Goal: Information Seeking & Learning: Learn about a topic

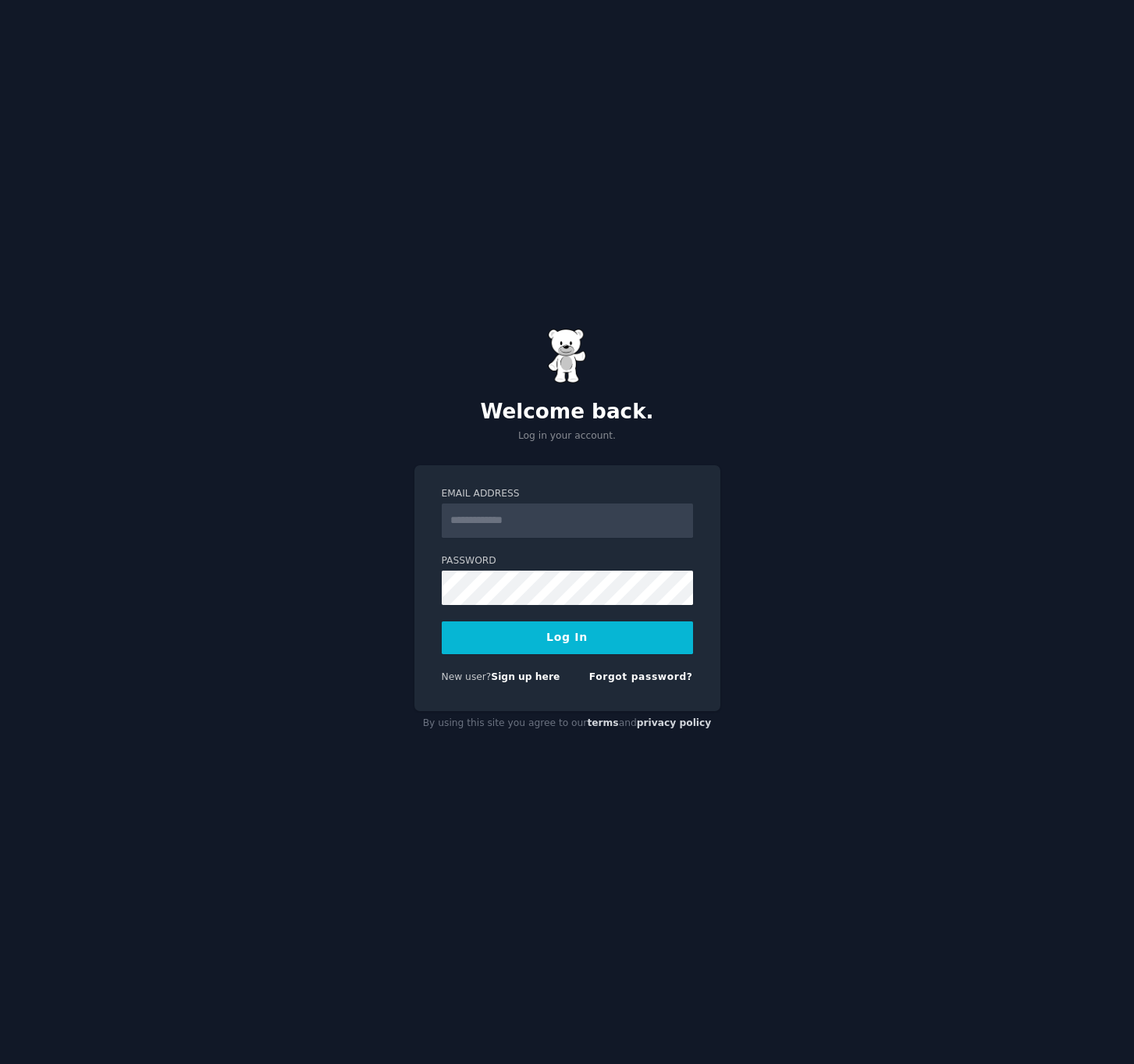
type input "**********"
click at [530, 651] on button "Log In" at bounding box center [567, 637] width 251 height 33
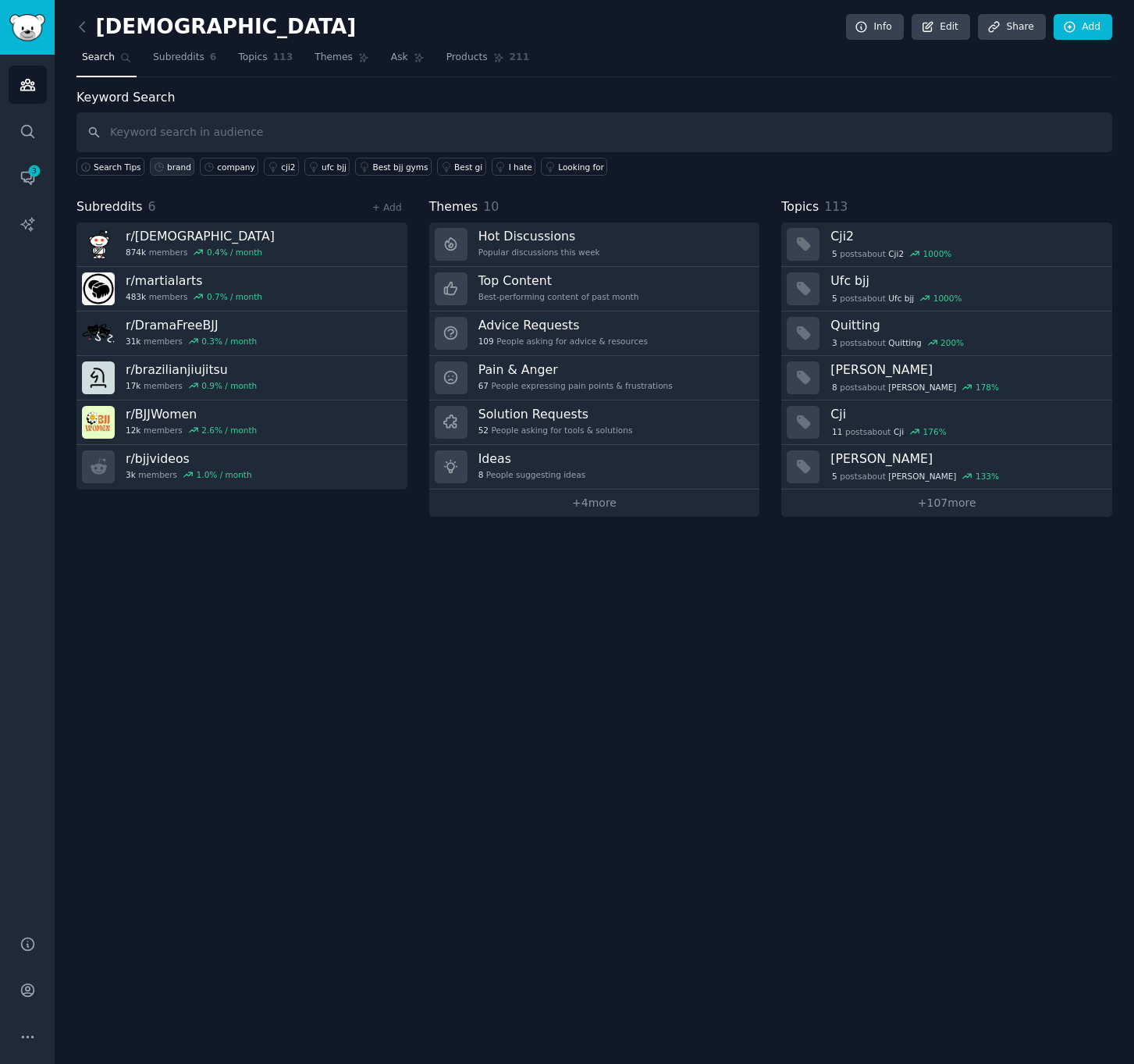
click at [181, 170] on div "brand" at bounding box center [179, 167] width 24 height 11
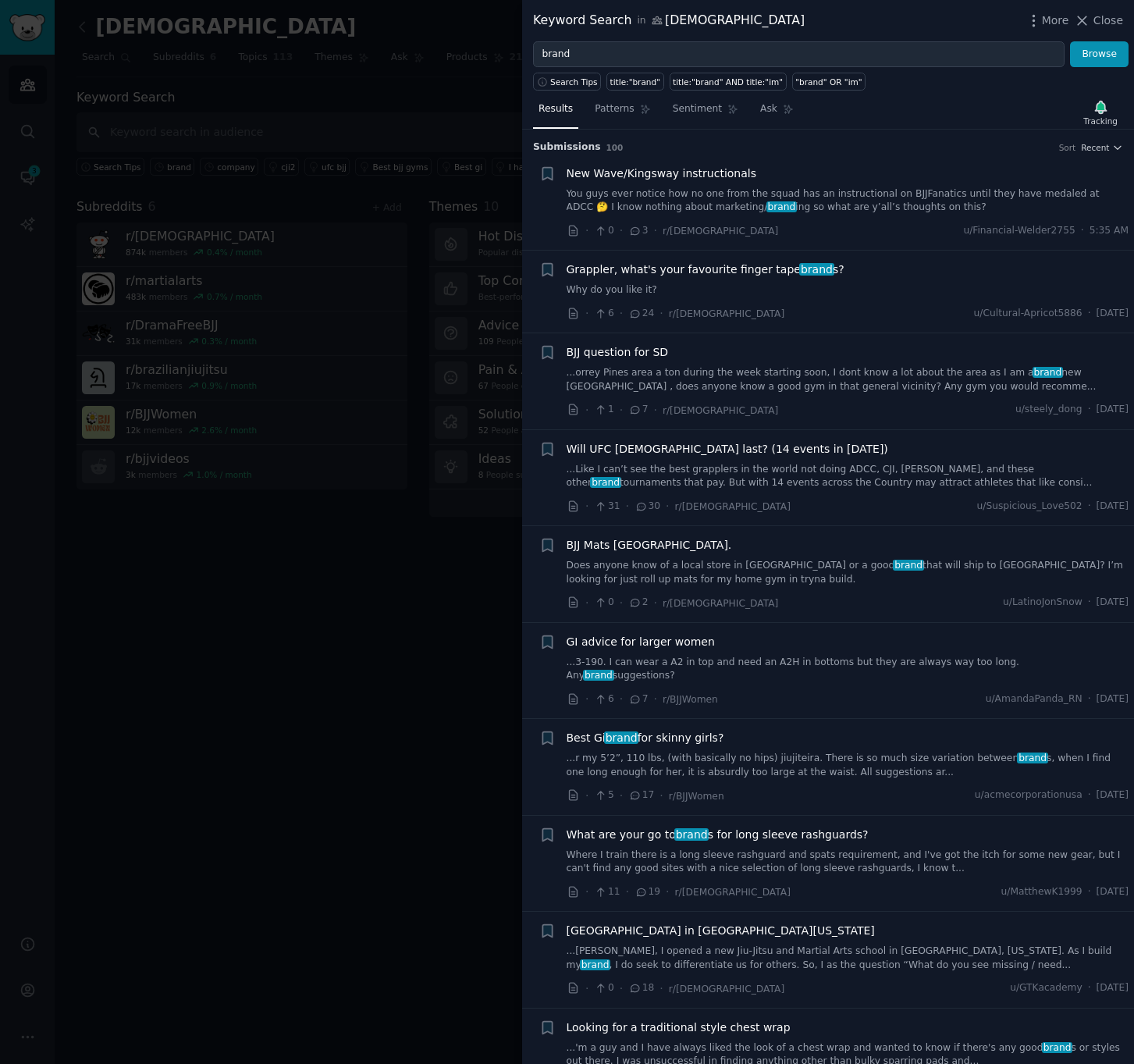
click at [883, 221] on div "New Wave/Kingsway instructionals You guys ever notice how no one from the squad…" at bounding box center [848, 203] width 563 height 74
click at [884, 205] on link "You guys ever notice how no one from the squad has an instructional on BJJFanat…" at bounding box center [848, 201] width 563 height 27
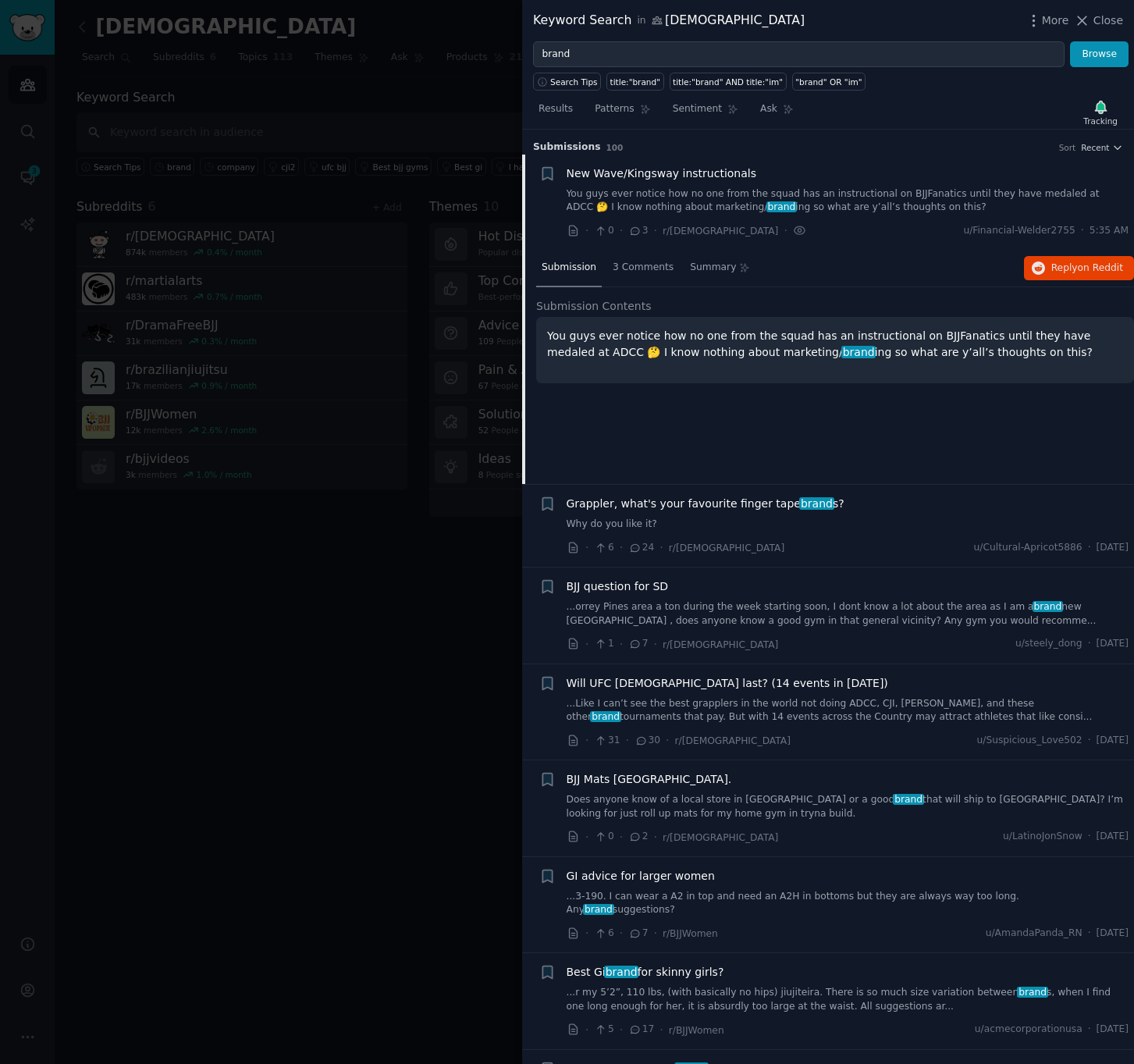
scroll to position [24, 0]
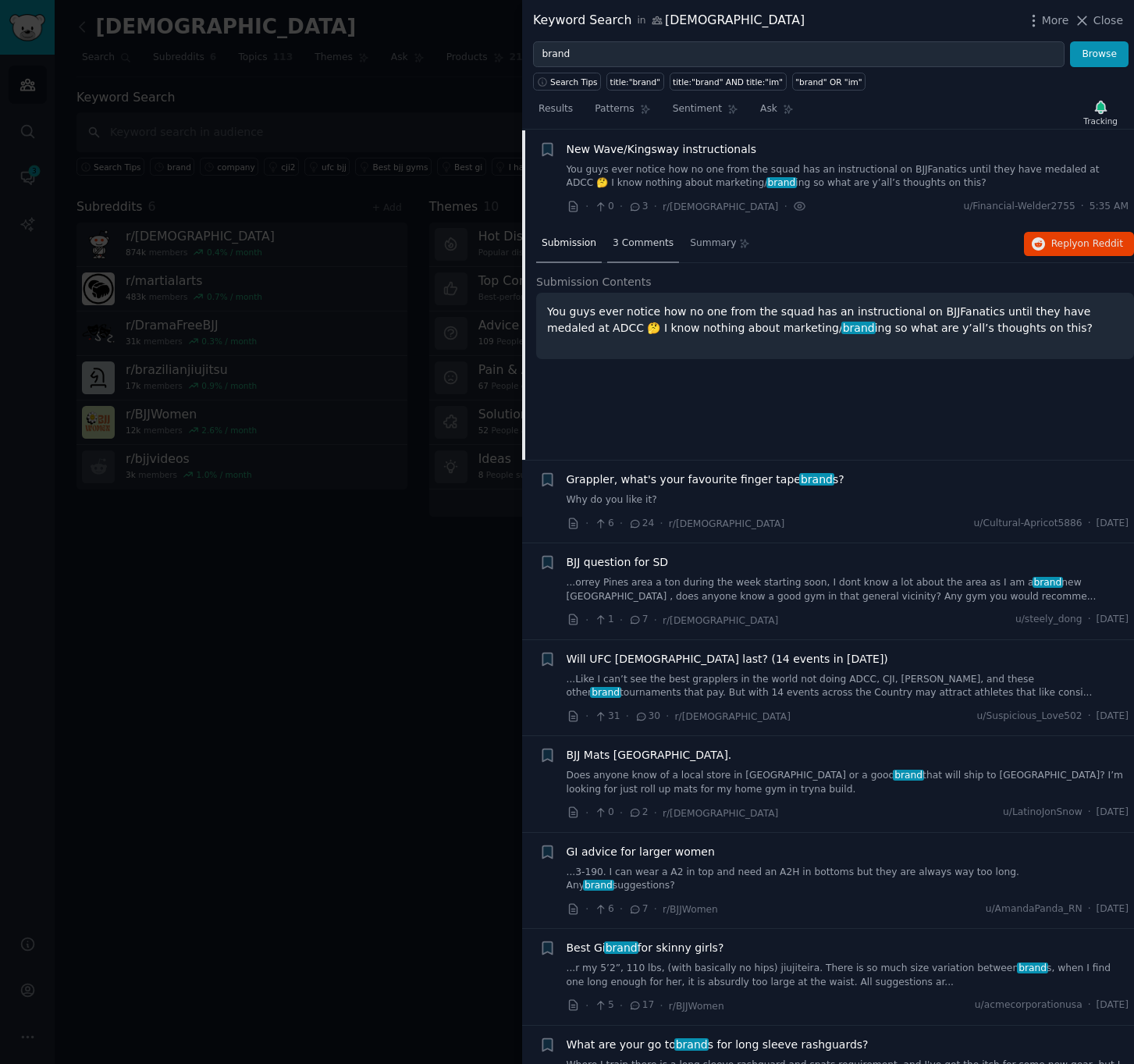
click at [631, 249] on span "3 Comments" at bounding box center [643, 243] width 61 height 14
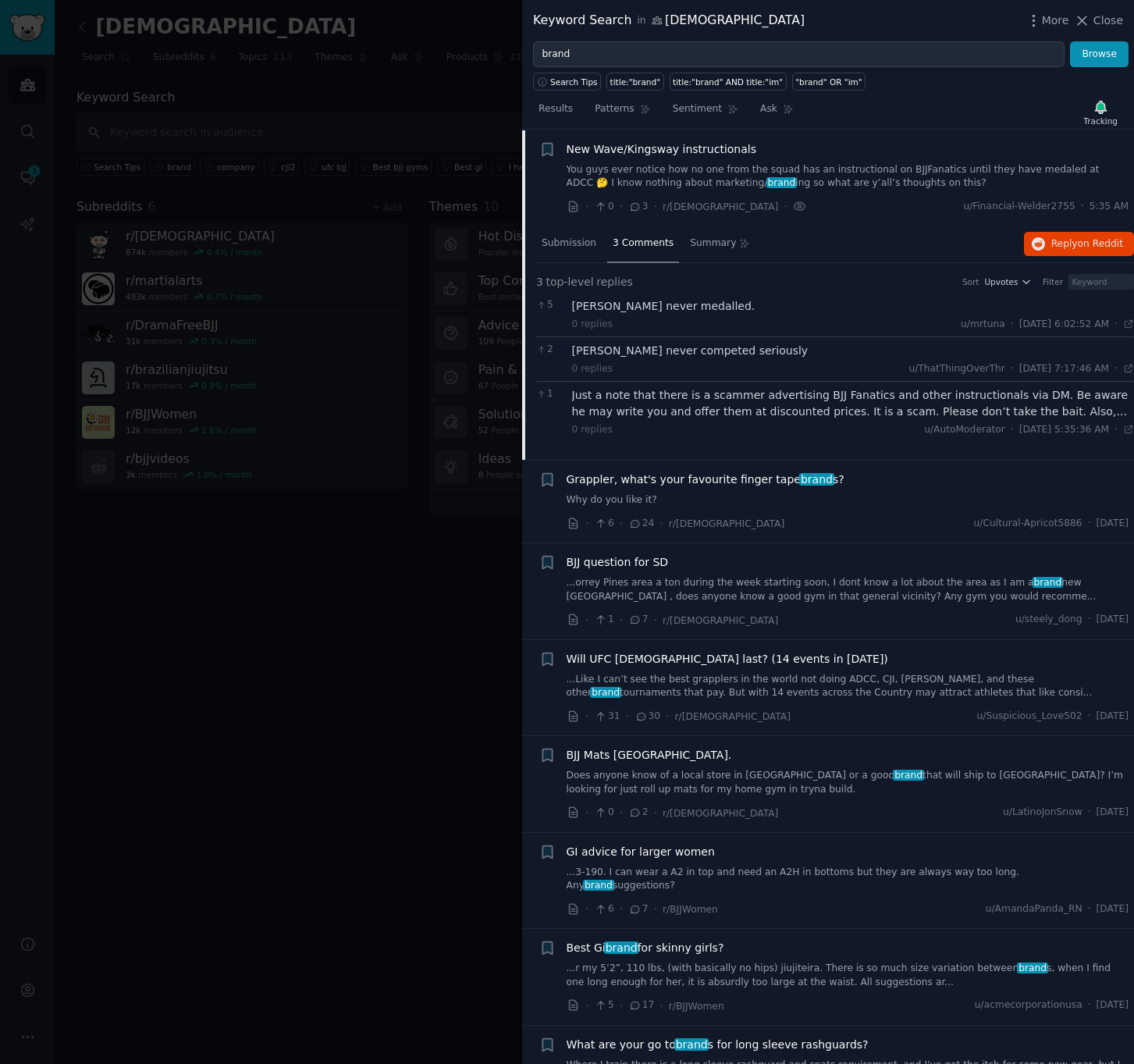
click at [856, 168] on link "You guys ever notice how no one from the squad has an instructional on BJJFanat…" at bounding box center [848, 176] width 563 height 27
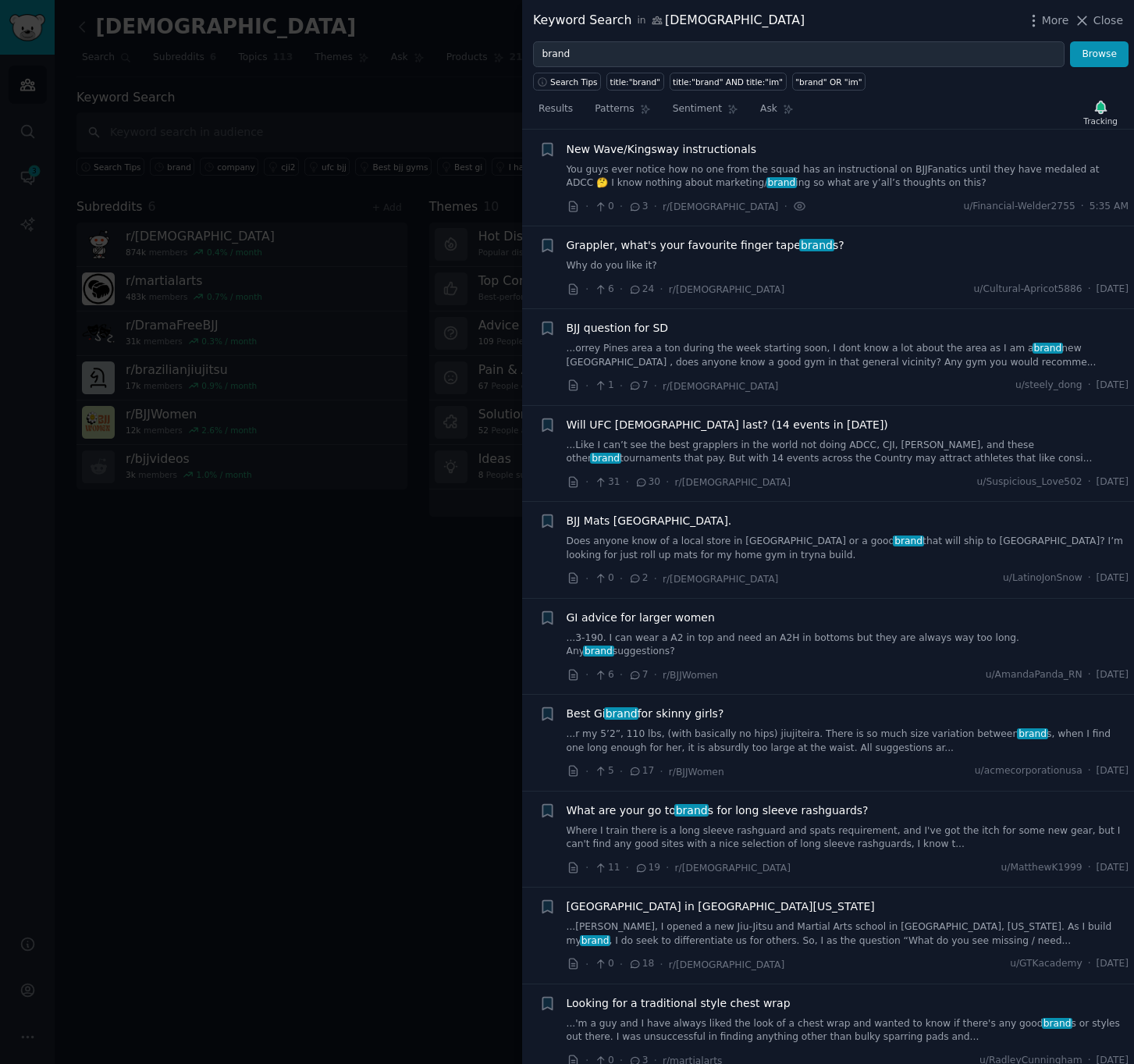
click at [845, 261] on link "Why do you like it?" at bounding box center [848, 266] width 563 height 14
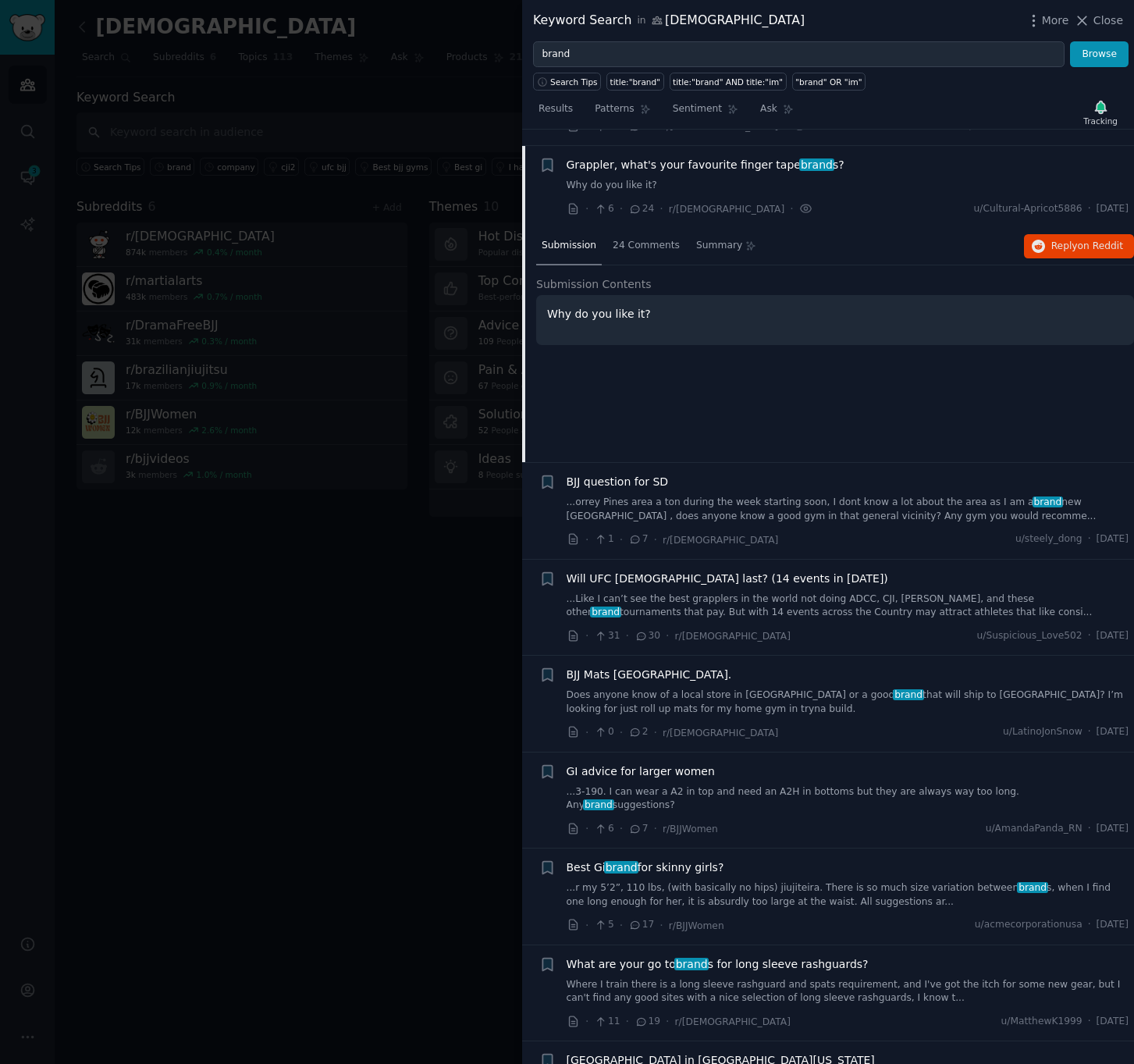
scroll to position [121, 0]
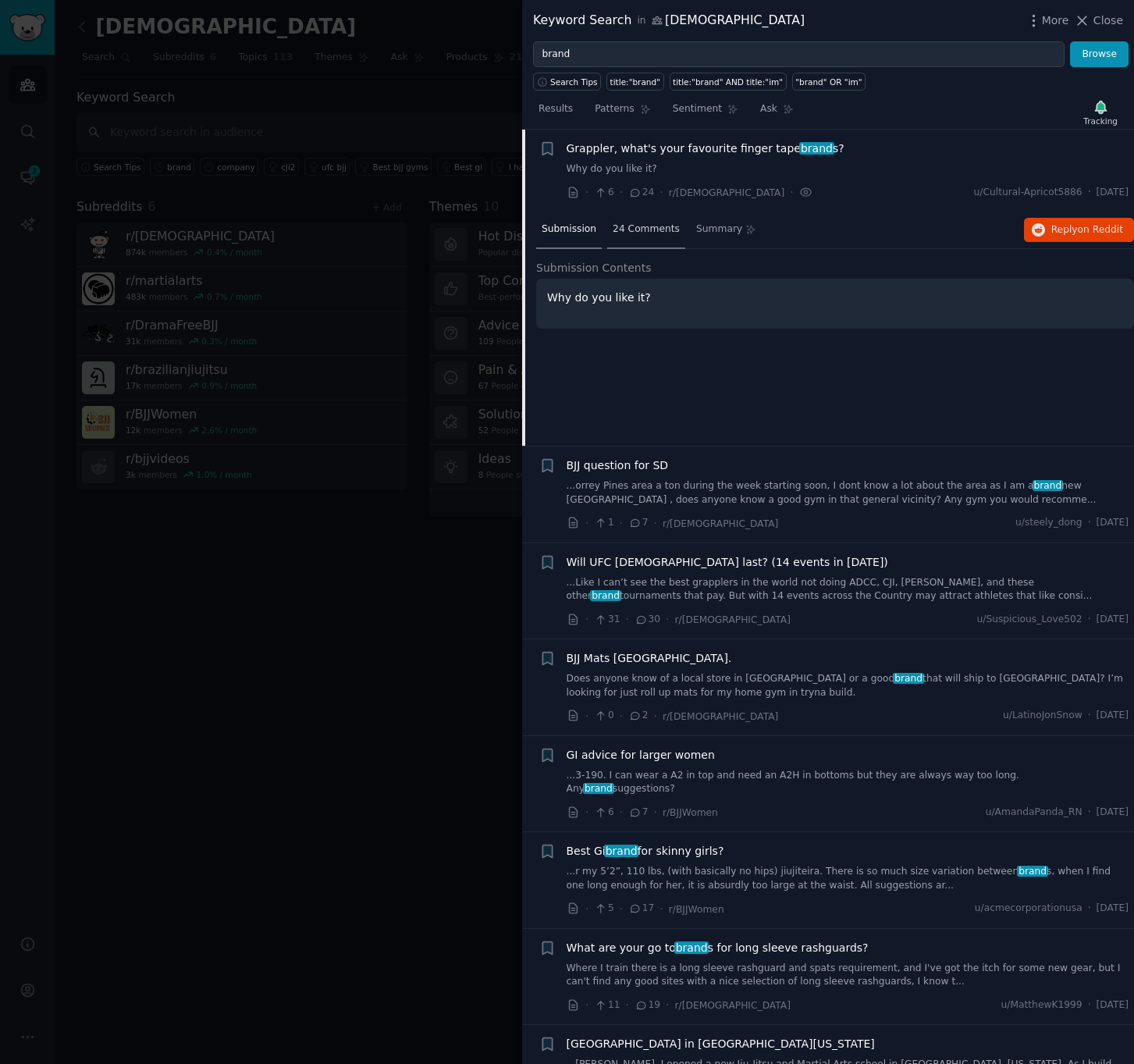
click at [631, 235] on span "24 Comments" at bounding box center [646, 229] width 67 height 14
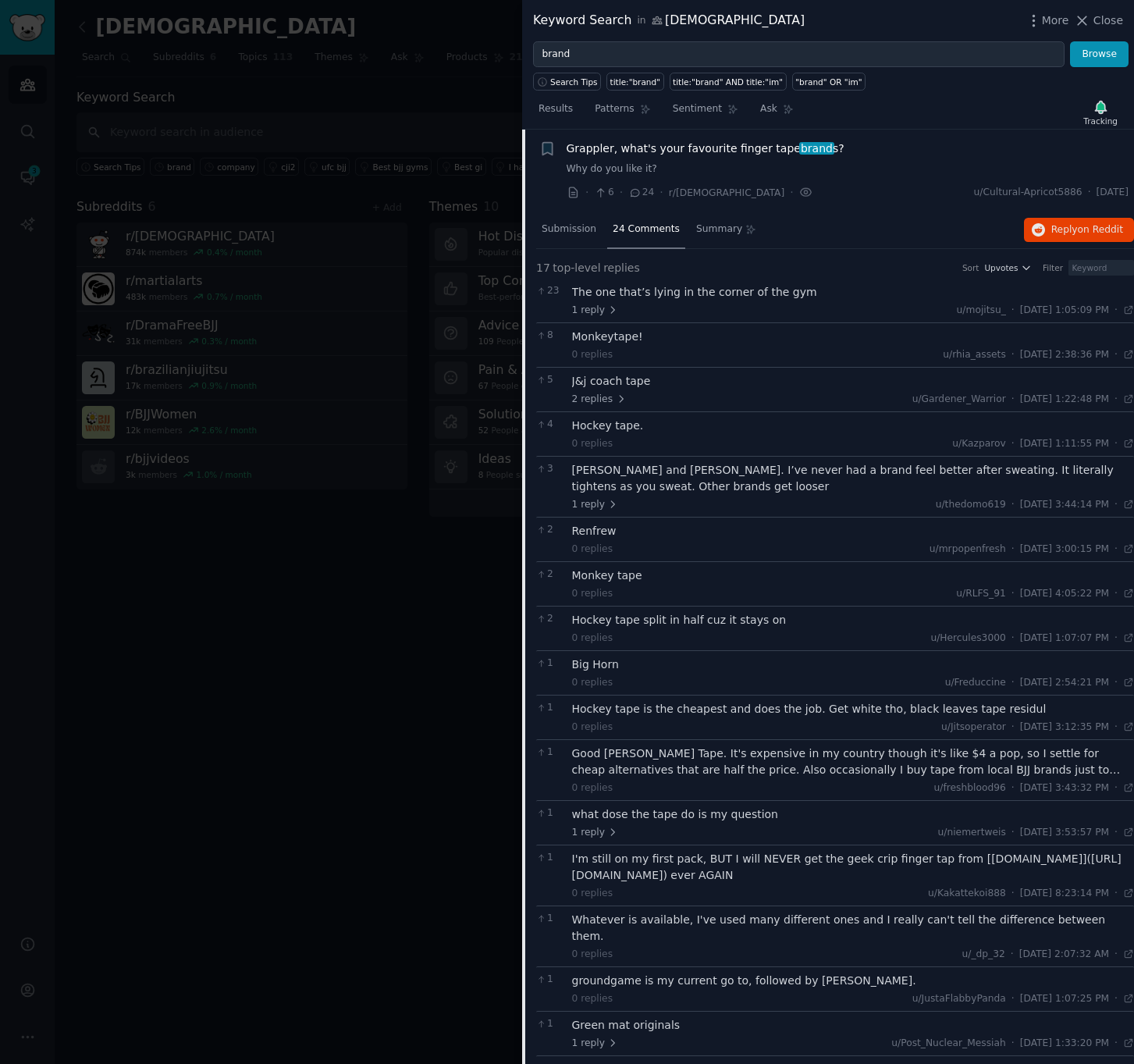
click at [827, 154] on span "Grappler, what's your favourite finger tape brand s?" at bounding box center [706, 149] width 278 height 17
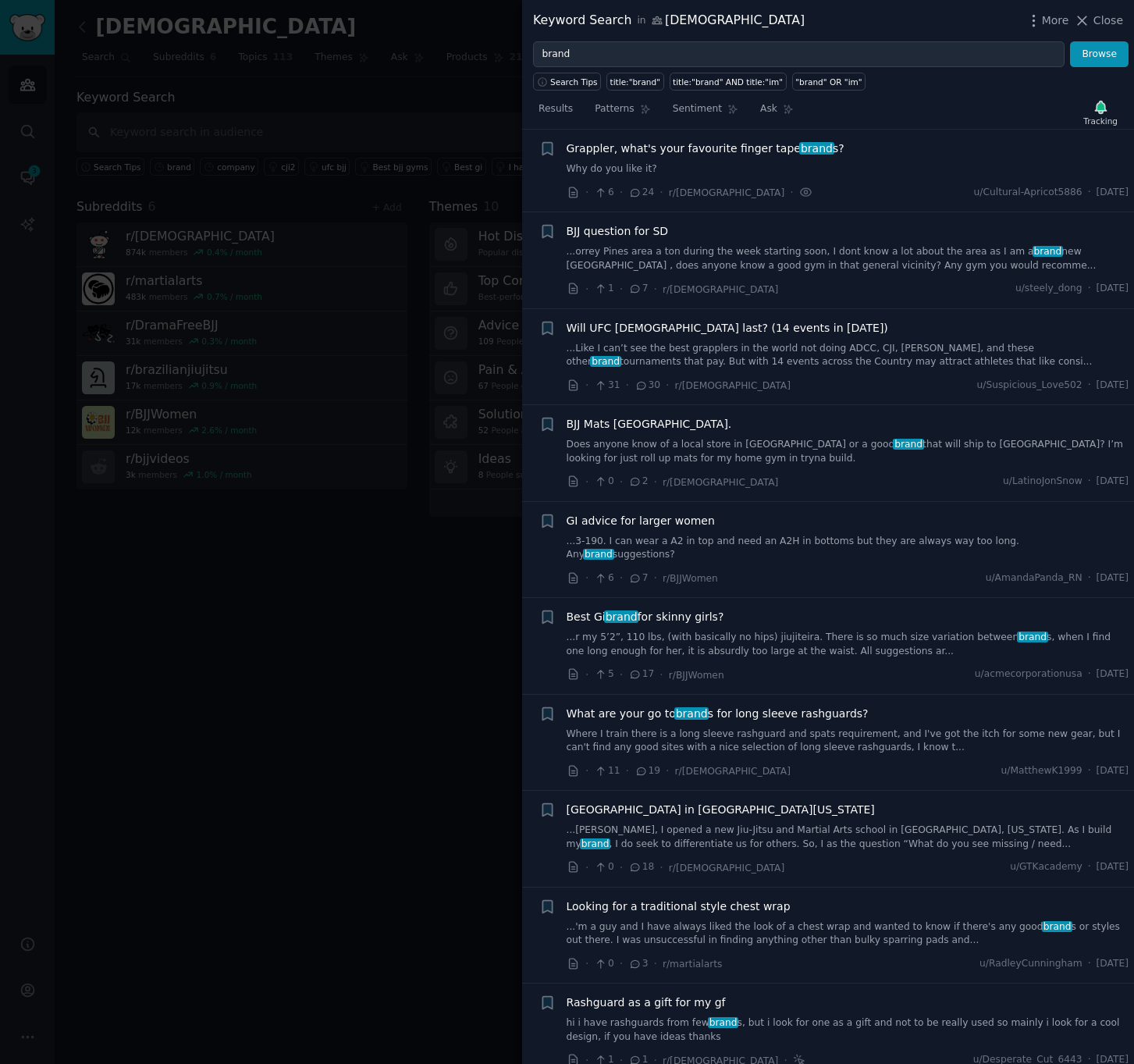
click at [891, 728] on link "Where I train there is a long sleeve rashguard and spats requirement, and I've …" at bounding box center [848, 741] width 563 height 27
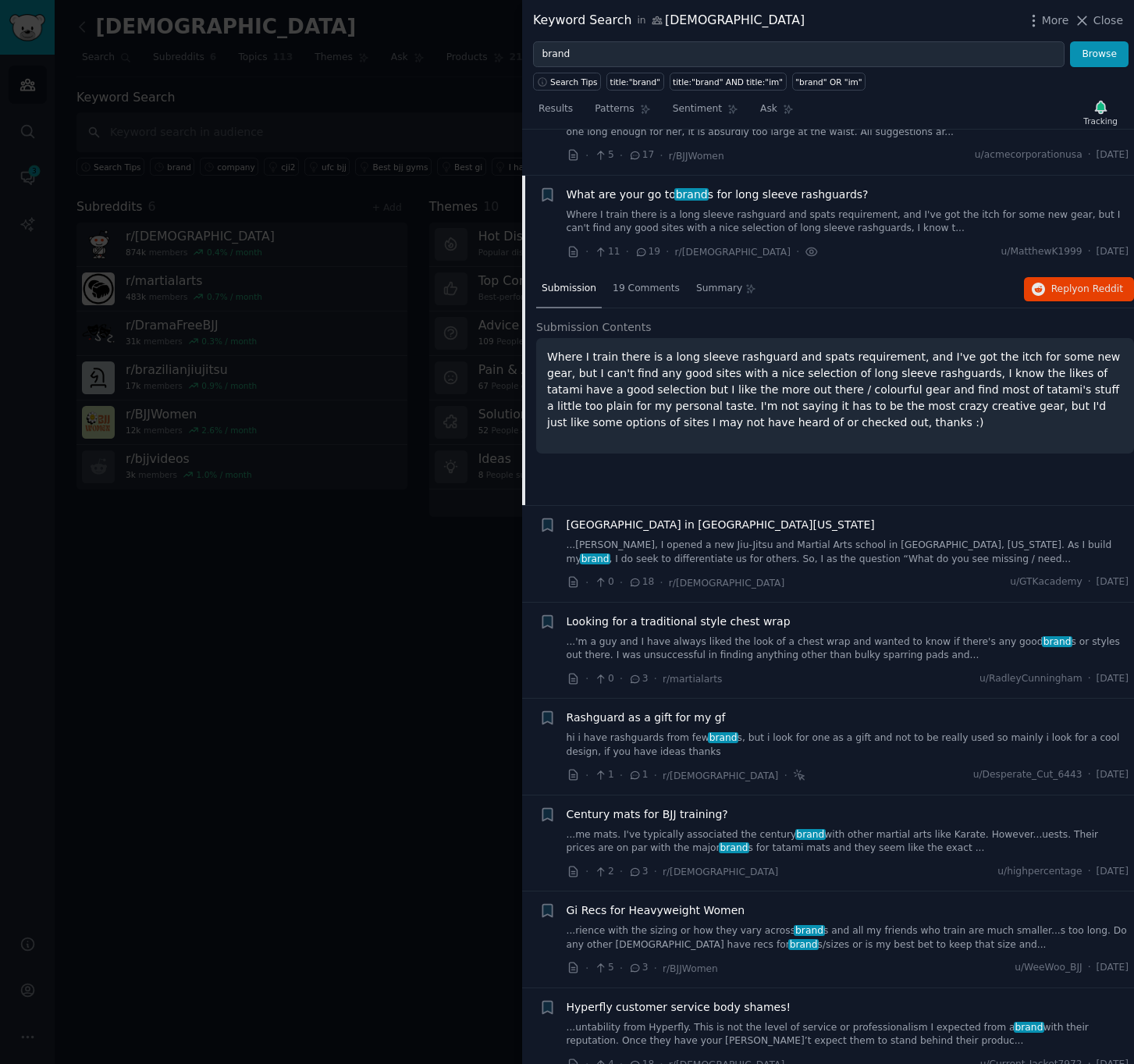
scroll to position [672, 0]
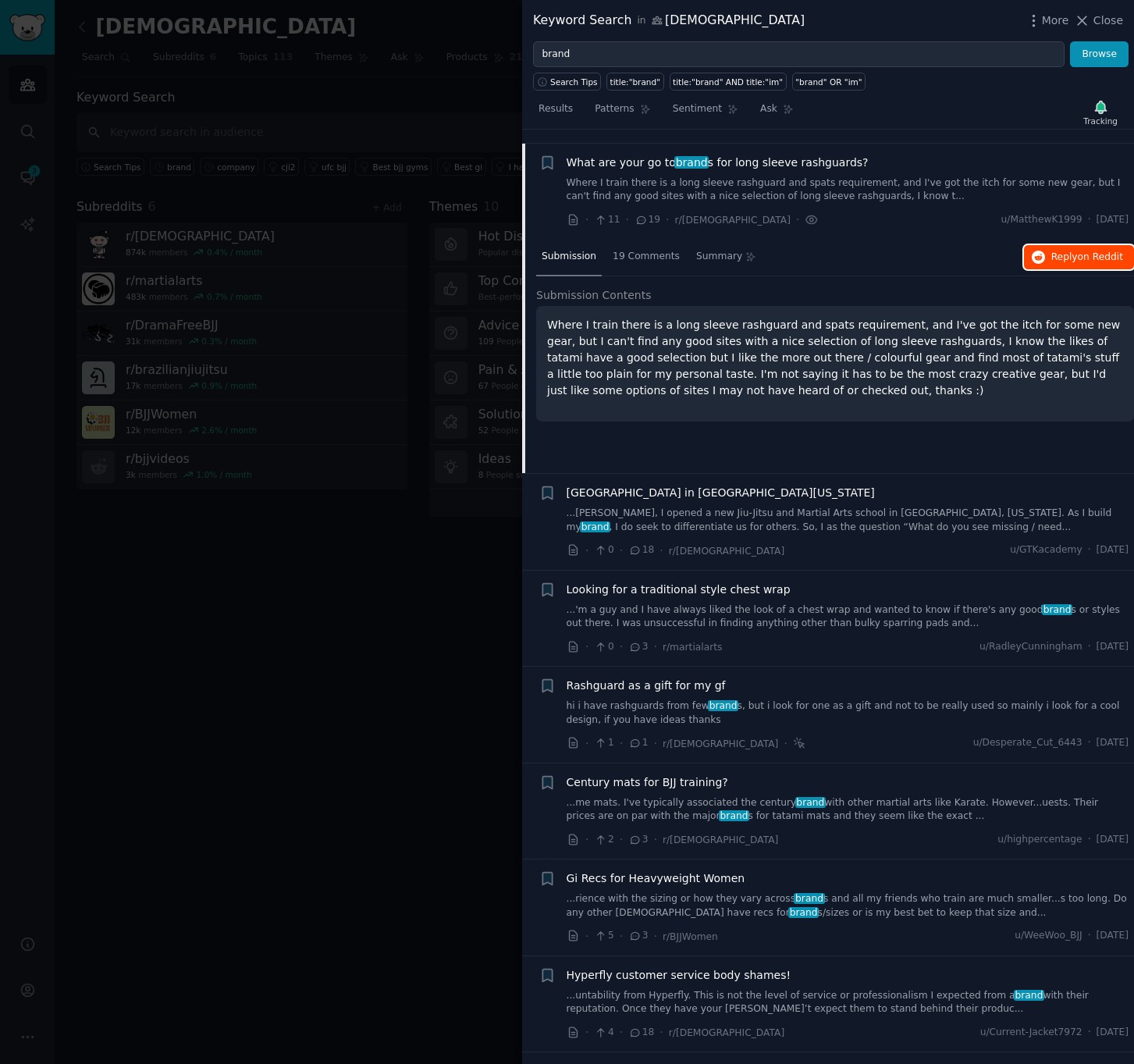
click at [1064, 251] on span "Reply on Reddit" at bounding box center [1087, 258] width 72 height 14
click at [825, 186] on link "Where I train there is a long sleeve rashguard and spats requirement, and I've …" at bounding box center [848, 189] width 563 height 27
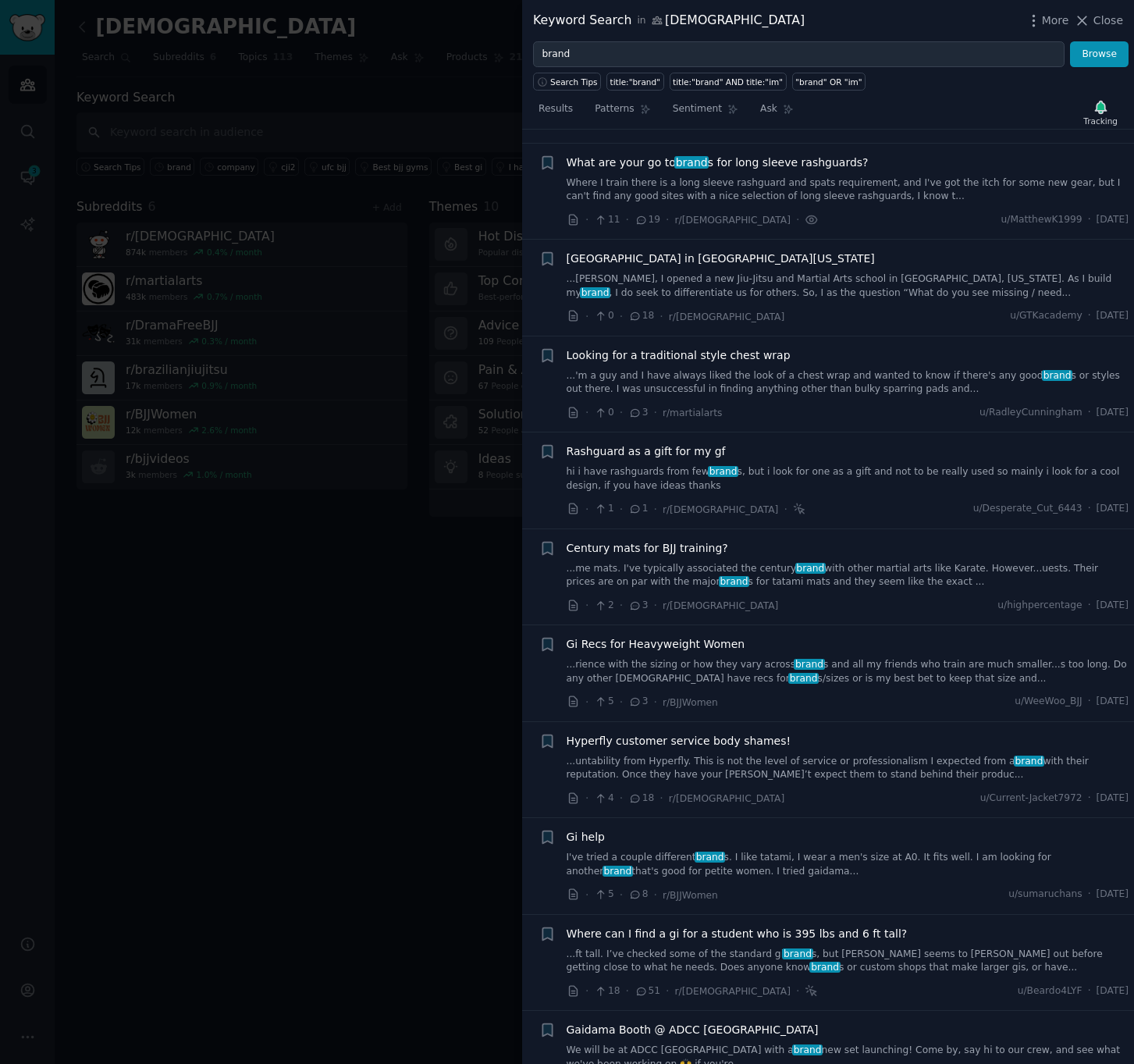
click at [760, 466] on link "hi i have rashguards from few brand s, but i look for one as a gift and not to …" at bounding box center [848, 479] width 563 height 27
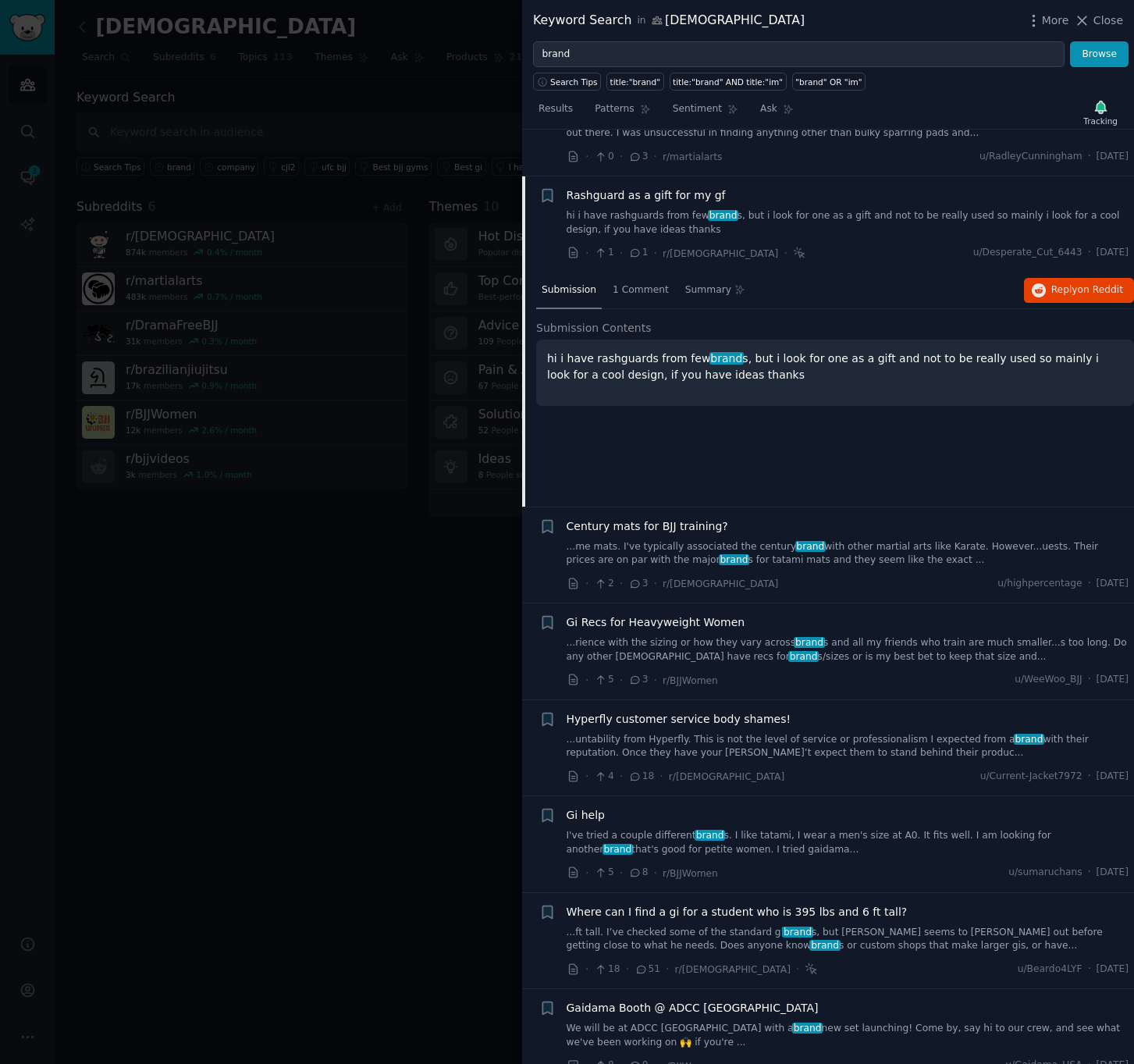
scroll to position [961, 0]
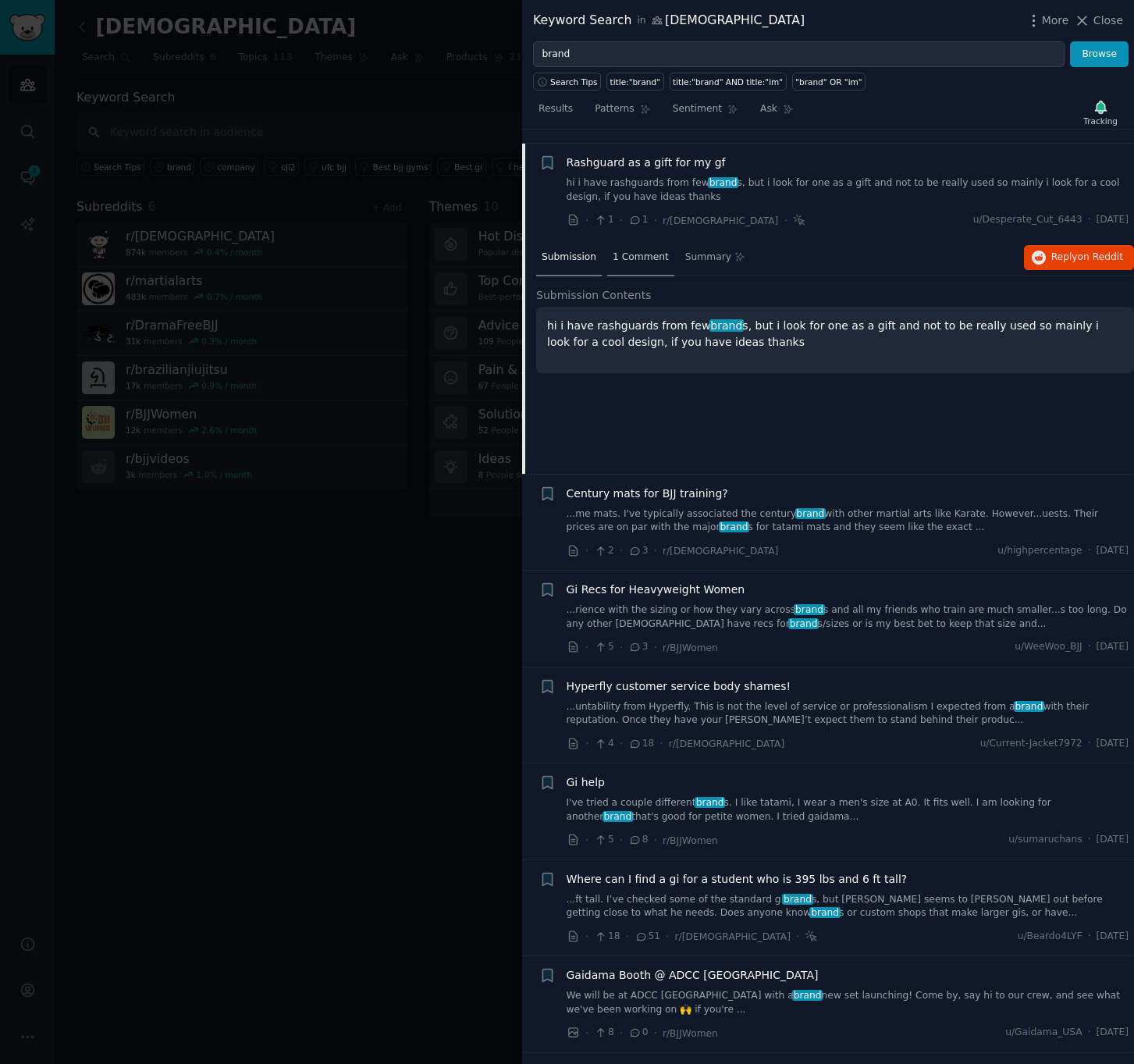
click at [633, 251] on span "1 Comment" at bounding box center [641, 258] width 57 height 14
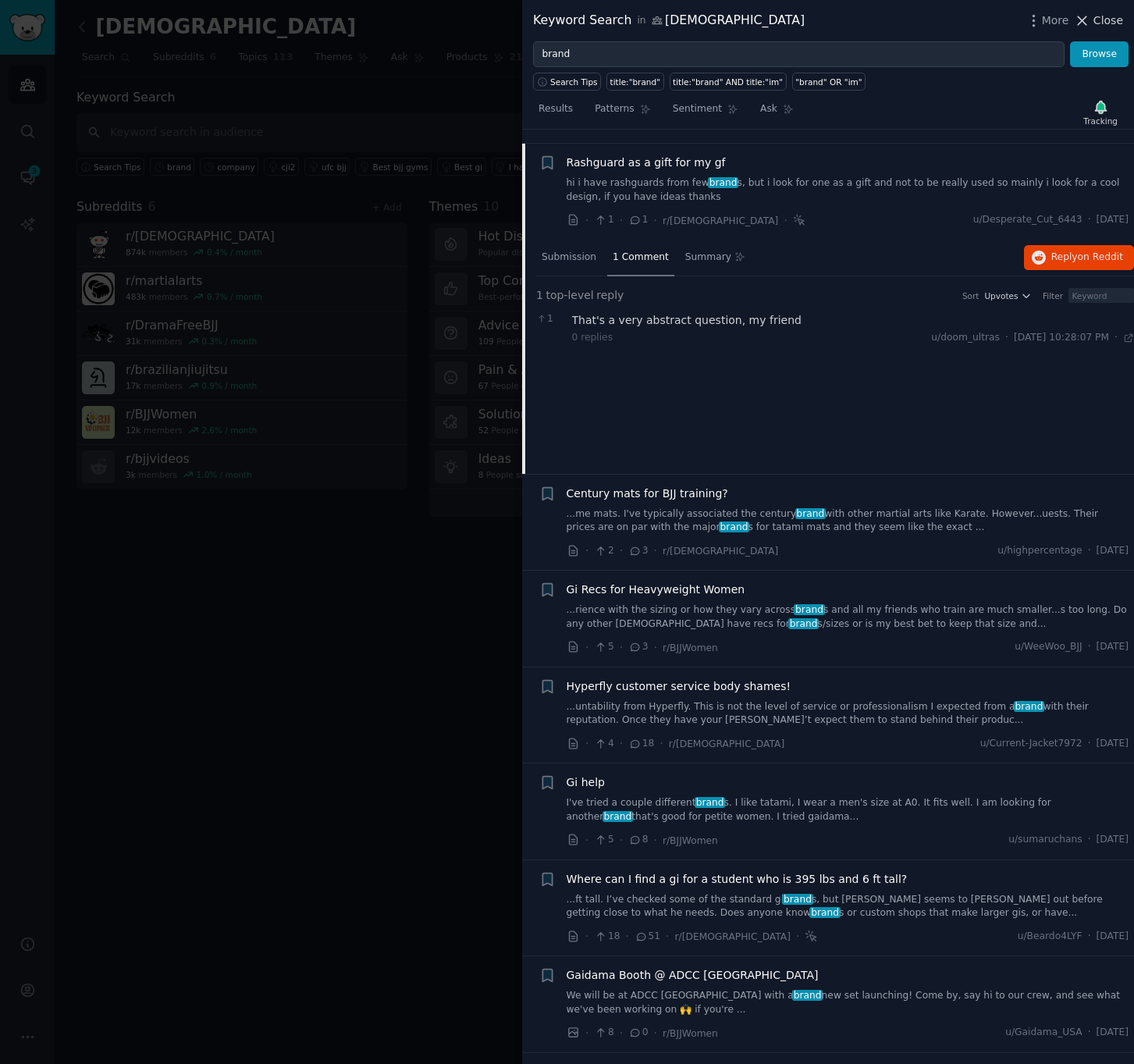
click at [1088, 18] on icon at bounding box center [1083, 20] width 17 height 17
